Goal: Transaction & Acquisition: Purchase product/service

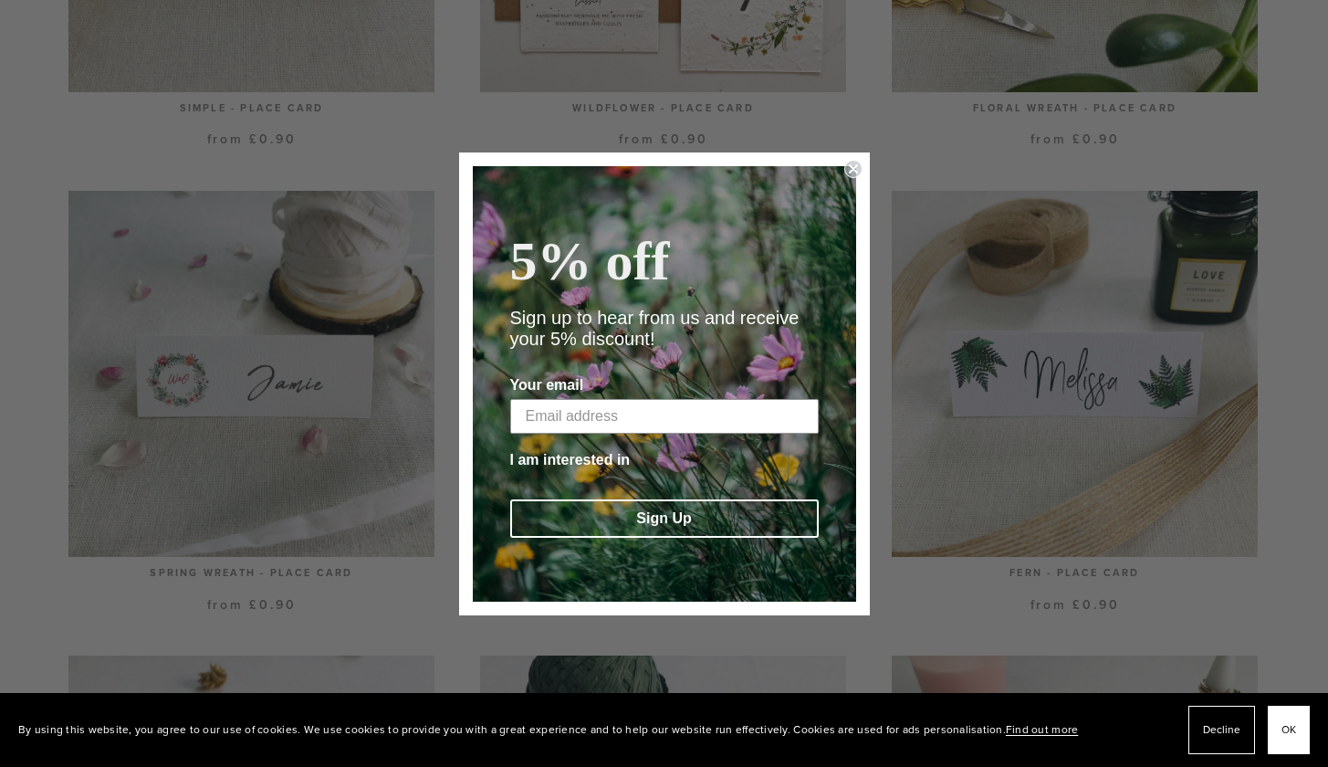
scroll to position [1705, 0]
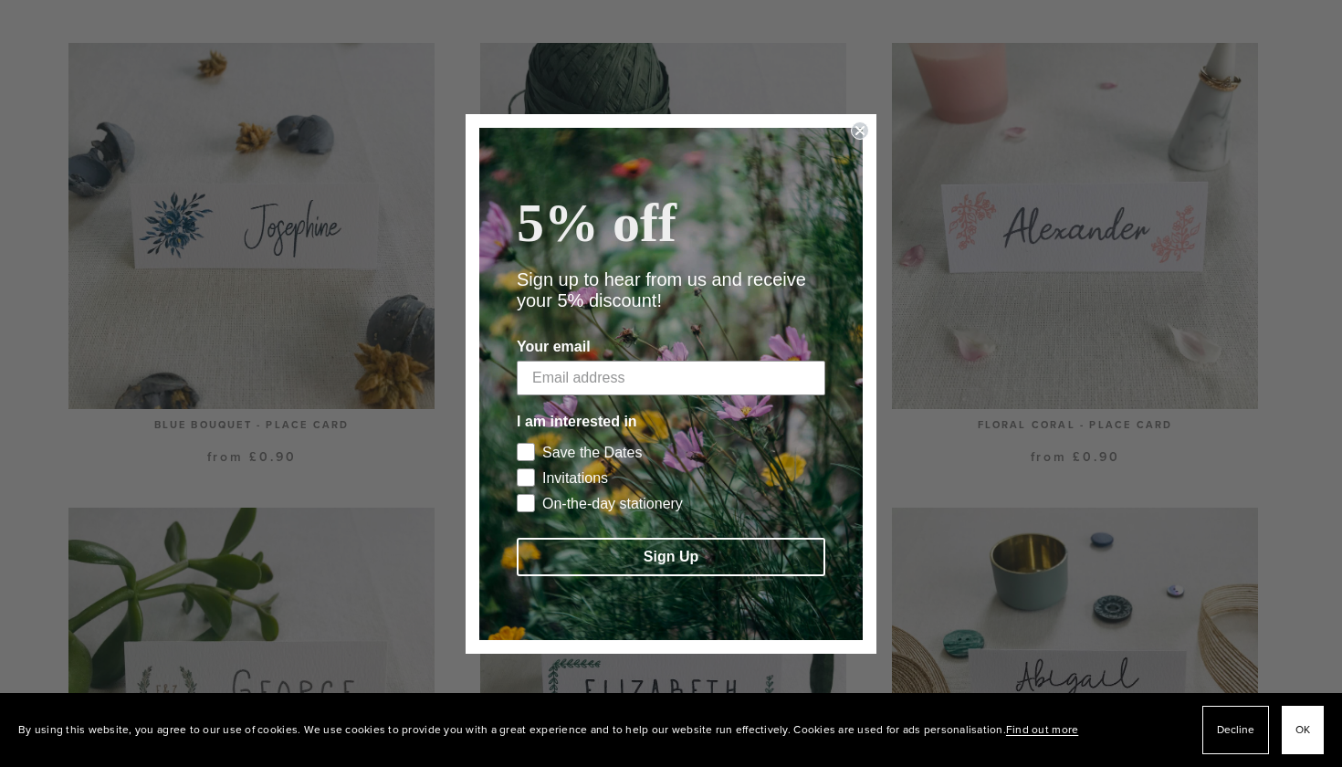
click at [862, 132] on icon "Close dialog" at bounding box center [859, 130] width 7 height 7
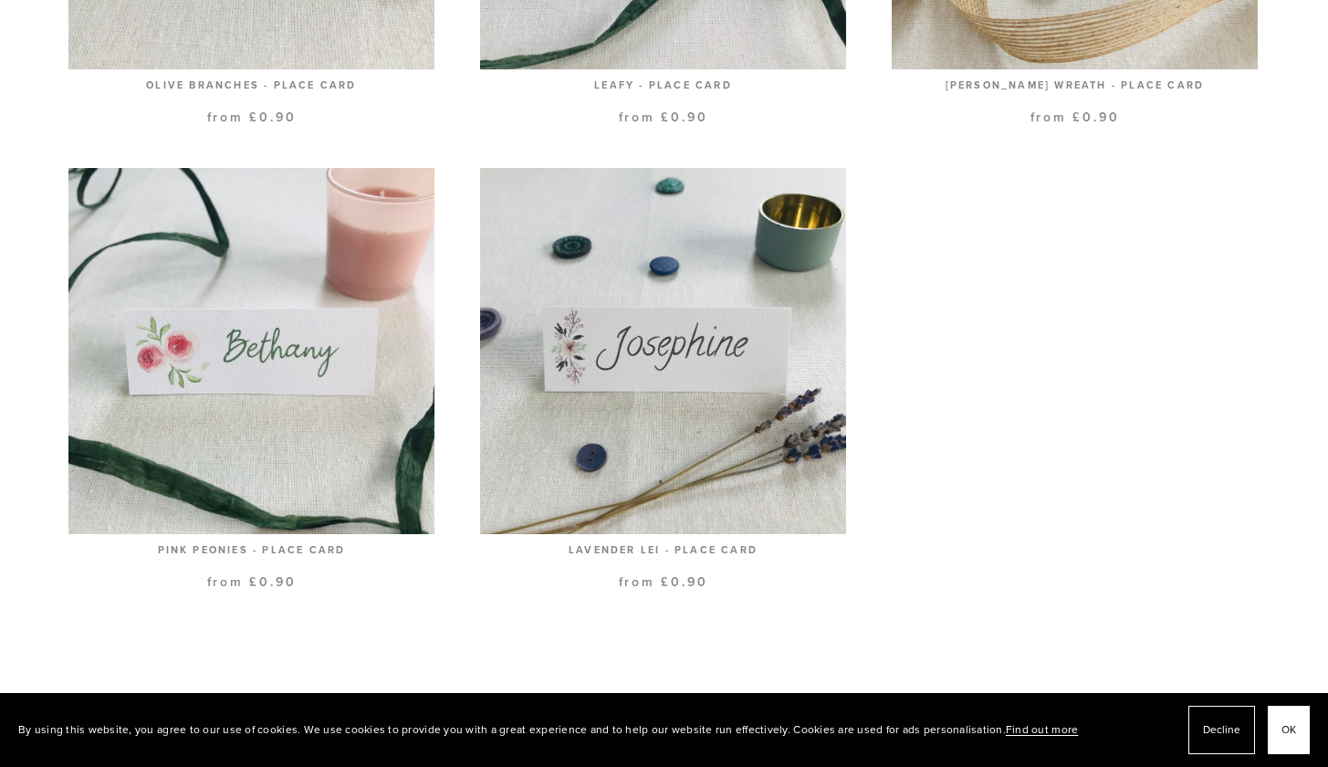
scroll to position [2507, 0]
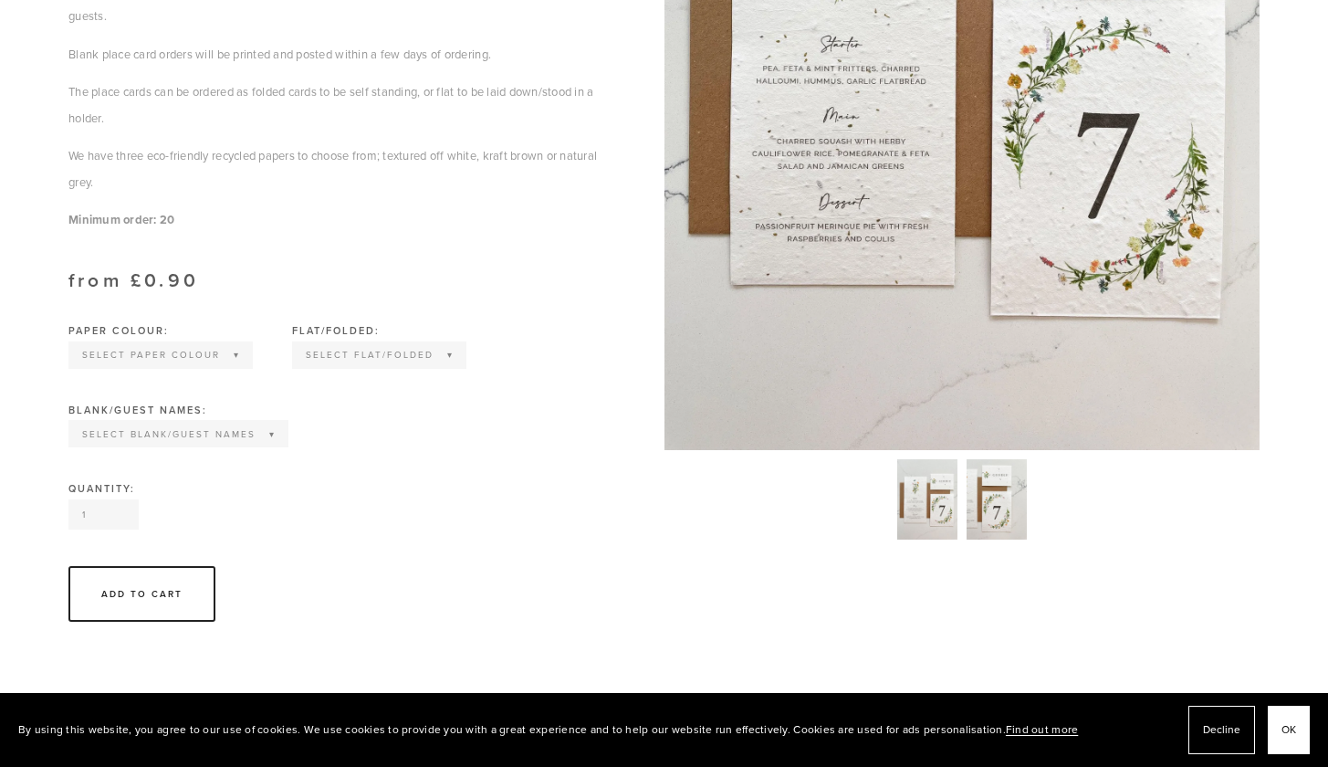
scroll to position [650, 0]
select select "Wild flower seed paper"
select select "Folded"
select select "Names printed"
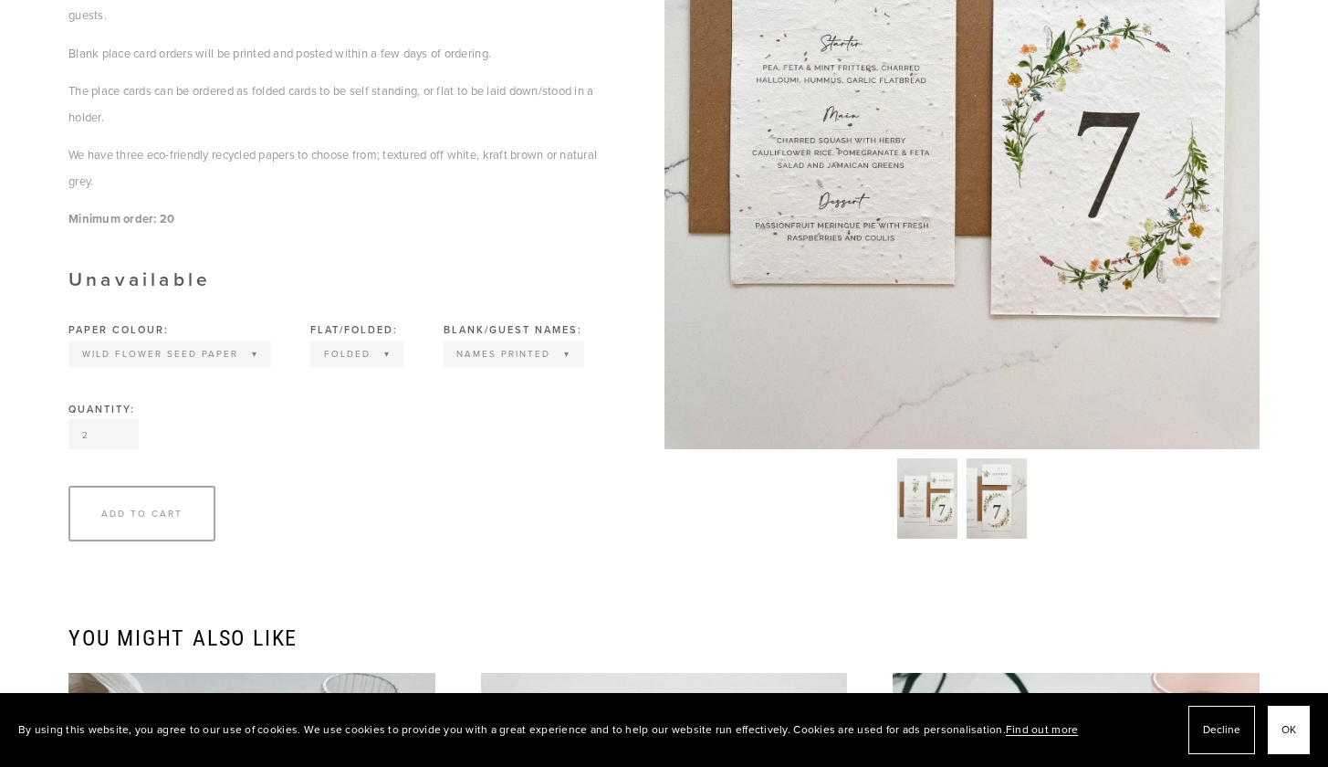
click at [120, 420] on input "2" at bounding box center [103, 434] width 70 height 30
click at [120, 420] on input "3" at bounding box center [103, 434] width 70 height 30
click at [120, 420] on input "4" at bounding box center [103, 434] width 70 height 30
click at [120, 420] on input "5" at bounding box center [103, 434] width 70 height 30
click at [120, 420] on input "6" at bounding box center [103, 434] width 70 height 30
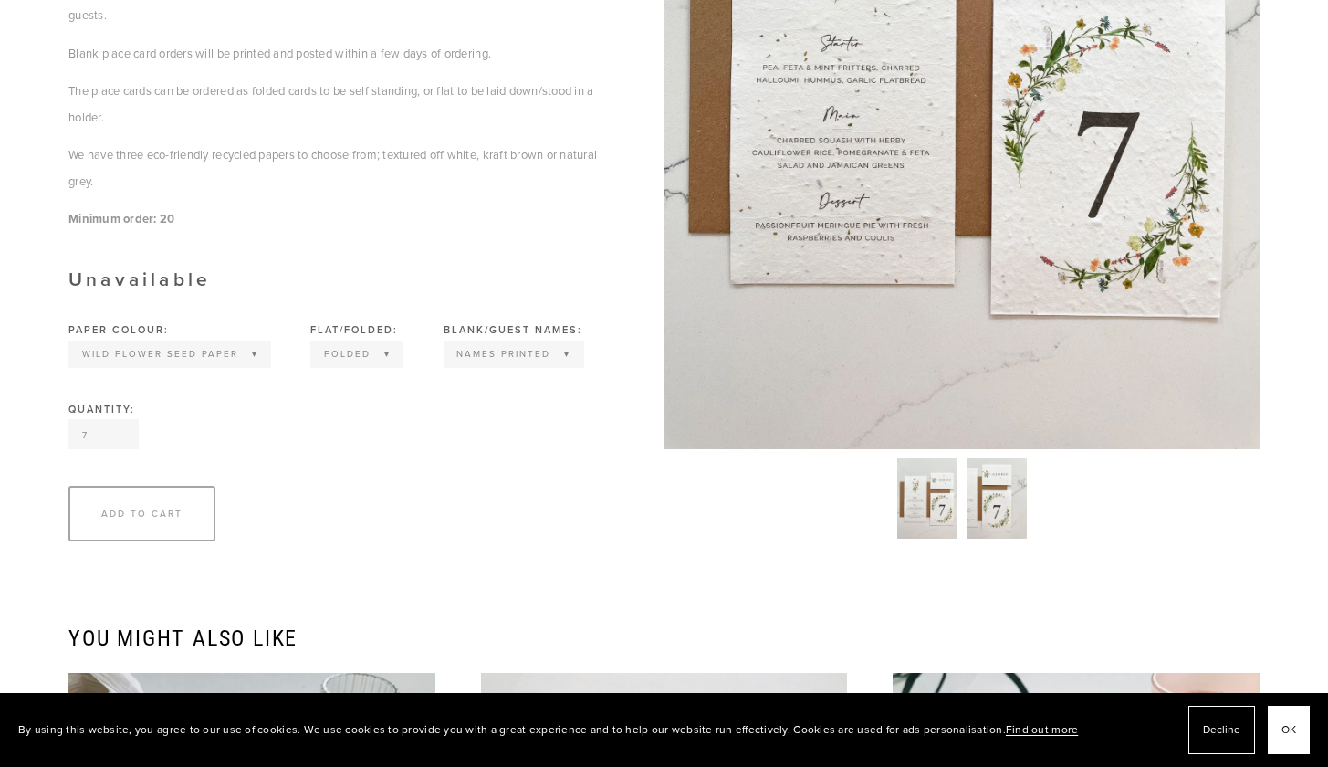
click at [120, 420] on input "7" at bounding box center [103, 434] width 70 height 30
click at [120, 420] on input "8" at bounding box center [103, 434] width 70 height 30
click at [120, 420] on input "9" at bounding box center [103, 434] width 70 height 30
click at [120, 420] on input "10" at bounding box center [103, 434] width 70 height 30
click at [120, 420] on input "11" at bounding box center [103, 434] width 70 height 30
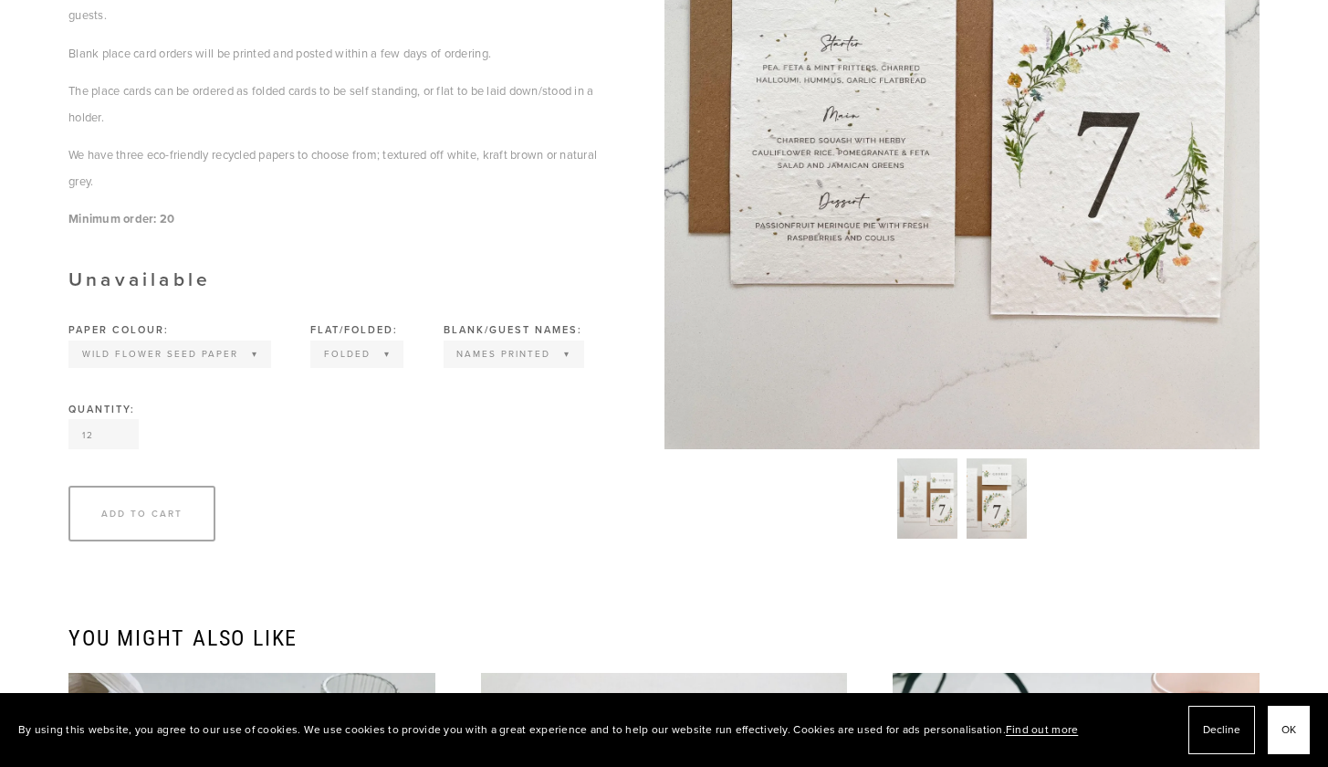
click at [120, 420] on input "12" at bounding box center [103, 434] width 70 height 30
click at [120, 420] on input "13" at bounding box center [103, 434] width 70 height 30
click at [120, 420] on input "14" at bounding box center [103, 434] width 70 height 30
click at [120, 420] on input "15" at bounding box center [103, 434] width 70 height 30
click at [120, 420] on input "16" at bounding box center [103, 434] width 70 height 30
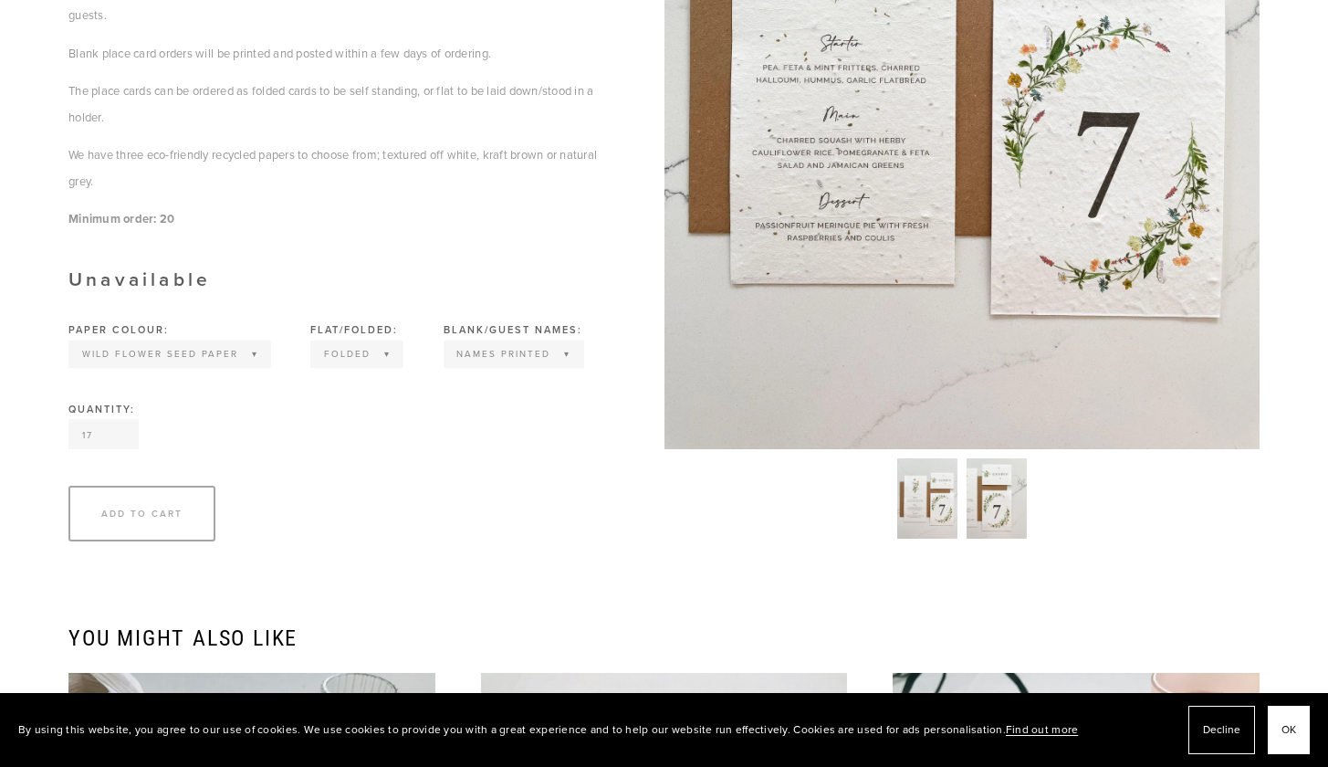
click at [120, 420] on input "17" at bounding box center [103, 434] width 70 height 30
click at [120, 420] on input "18" at bounding box center [103, 434] width 70 height 30
click at [120, 420] on input "19" at bounding box center [103, 434] width 70 height 30
click at [120, 420] on input "20" at bounding box center [103, 434] width 70 height 30
type input "21"
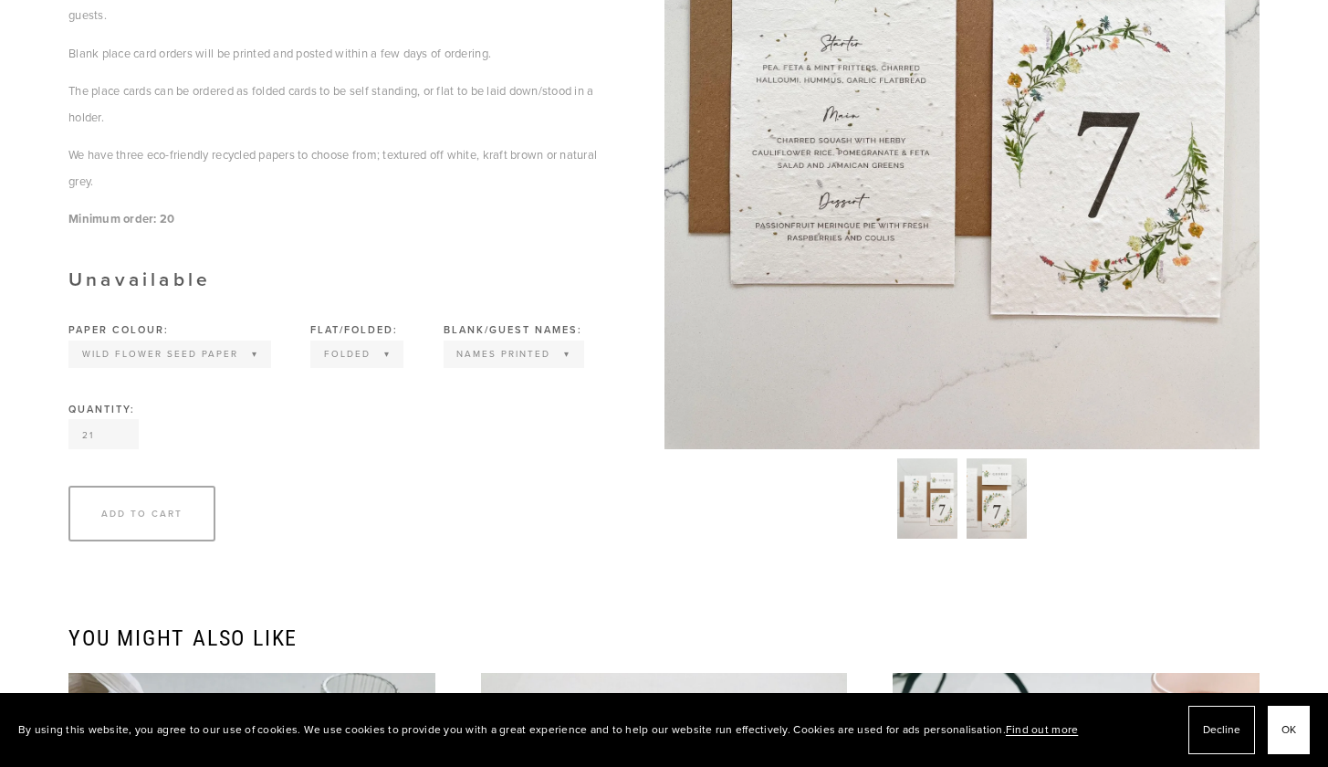
click at [120, 420] on input "21" at bounding box center [103, 434] width 70 height 30
click at [235, 404] on div "Quantity:" at bounding box center [343, 409] width 550 height 10
select select "Names printed"
